Goal: Browse casually

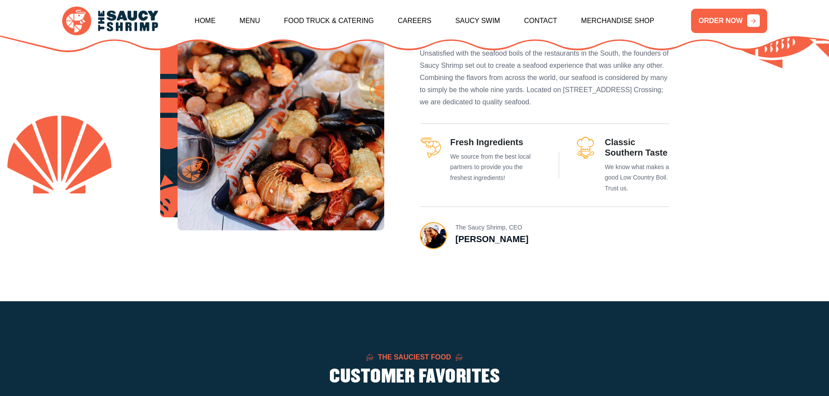
scroll to position [522, 0]
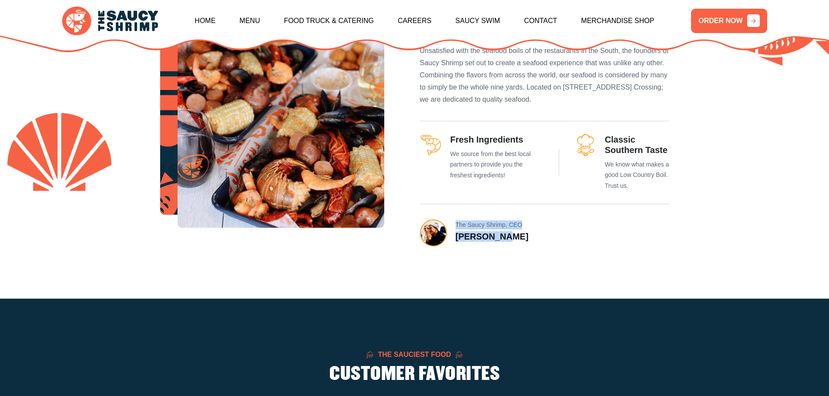
drag, startPoint x: 507, startPoint y: 237, endPoint x: 454, endPoint y: 232, distance: 53.4
click at [454, 232] on div "The Saucy Shrimp, CEO [PERSON_NAME]" at bounding box center [474, 233] width 109 height 27
click at [457, 235] on h3 "[PERSON_NAME]" at bounding box center [492, 237] width 73 height 10
click at [420, 226] on div "The Saucy Shrimp, CEO [PERSON_NAME]" at bounding box center [474, 233] width 109 height 27
click at [433, 234] on img at bounding box center [433, 233] width 25 height 25
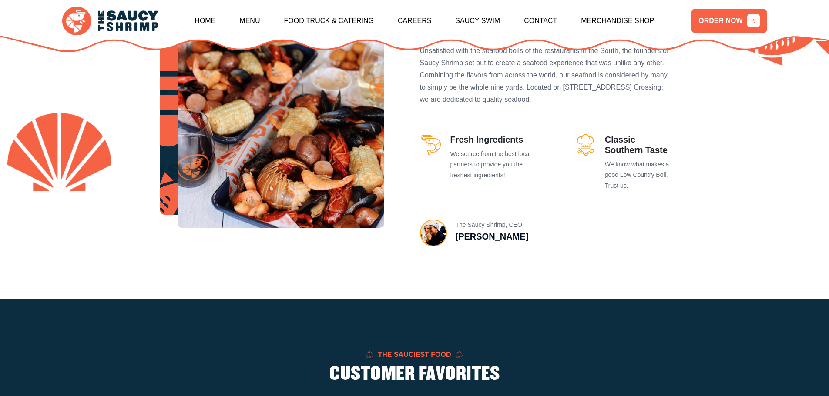
click at [433, 234] on img at bounding box center [433, 233] width 25 height 25
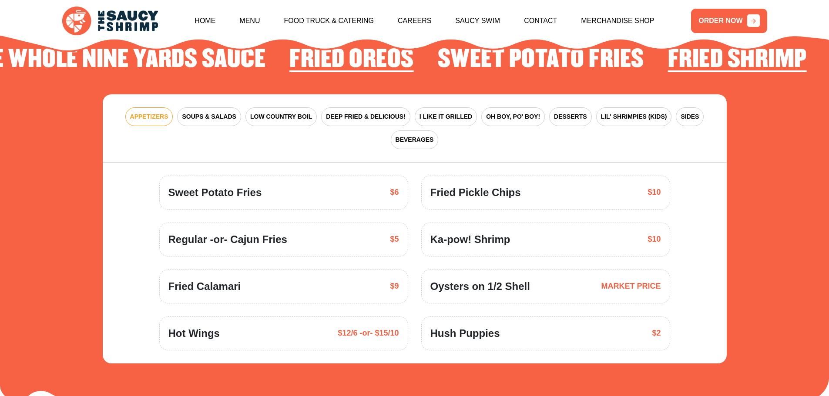
scroll to position [1306, 0]
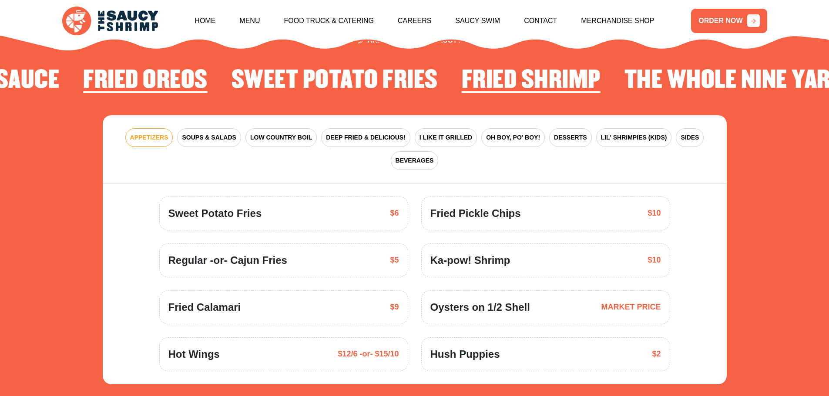
click at [828, 175] on section "ARE YOU FEELING SAUCY? Fried Shrimp The Whole Nine Yards Sauce Fried Oreos Swee…" at bounding box center [414, 210] width 829 height 452
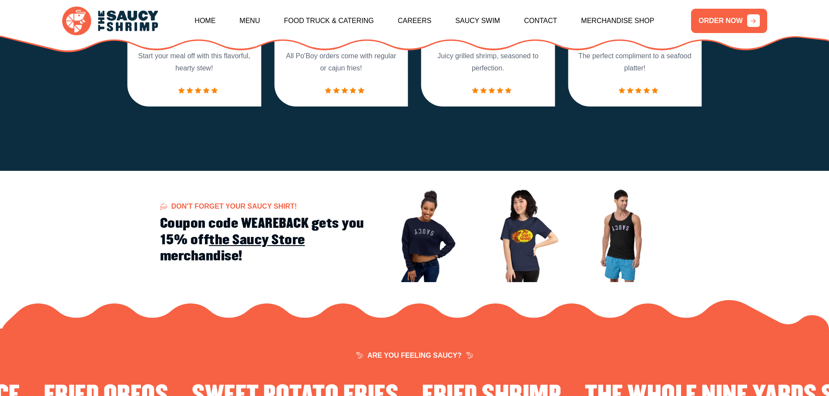
scroll to position [0, 0]
